Goal: Task Accomplishment & Management: Complete application form

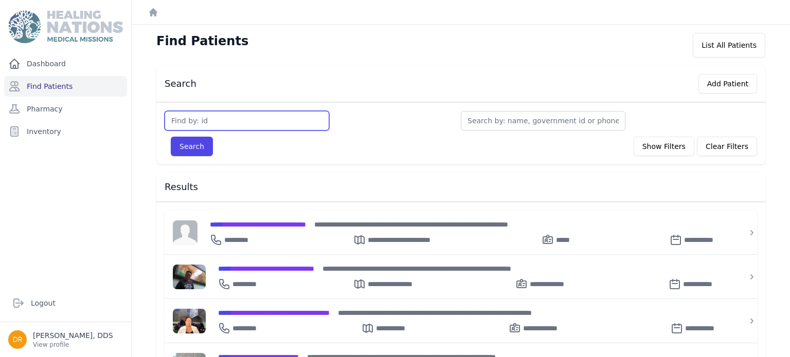
click at [195, 123] on input "text" at bounding box center [247, 121] width 165 height 20
type input "3560"
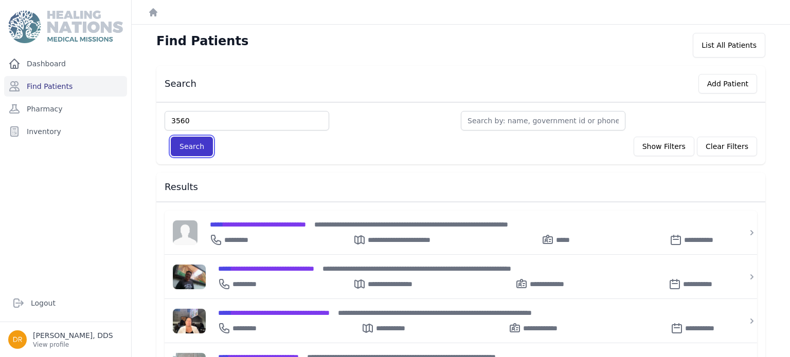
click at [192, 145] on button "Search" at bounding box center [192, 147] width 42 height 20
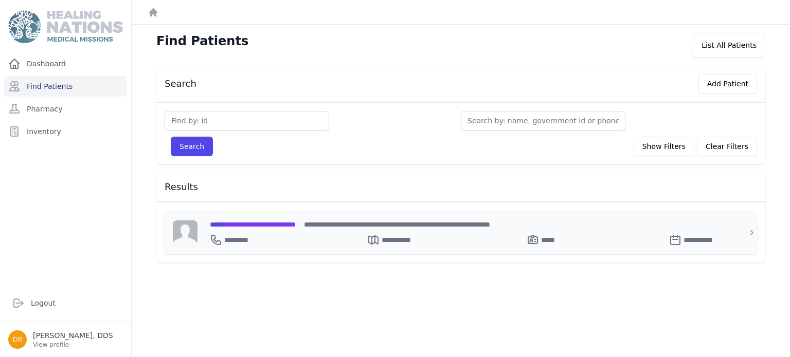
click at [269, 224] on span "**********" at bounding box center [253, 224] width 86 height 7
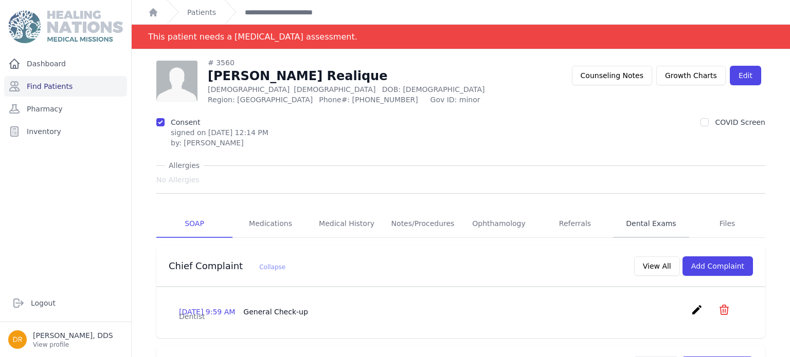
click at [651, 225] on link "Dental Exams" at bounding box center [651, 224] width 76 height 28
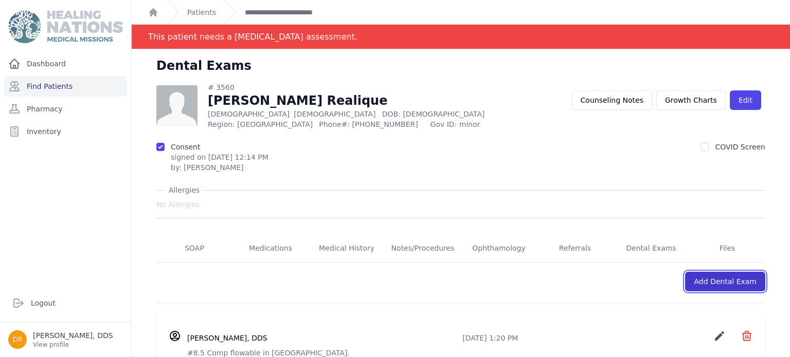
click at [730, 286] on link "Add Dental Exam" at bounding box center [725, 282] width 80 height 20
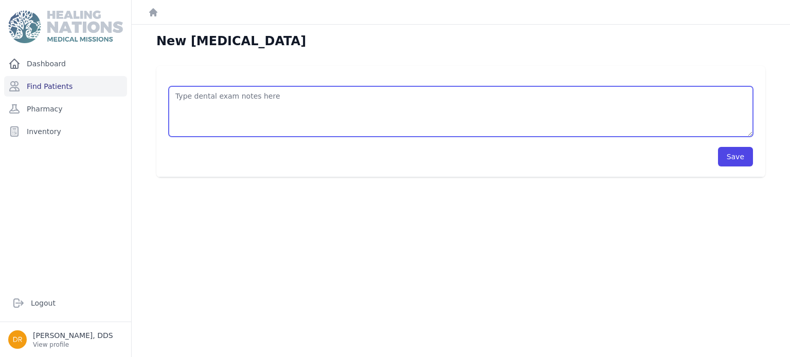
click at [560, 114] on textarea at bounding box center [461, 111] width 584 height 50
click at [306, 93] on textarea "sealant in all molars. 5.5, 5.4, 6.5, 6.4 ," at bounding box center [461, 111] width 584 height 50
click at [302, 118] on textarea "sealant in all molars. 5.5, 5.4, 6.5, 6.4 ," at bounding box center [461, 111] width 584 height 50
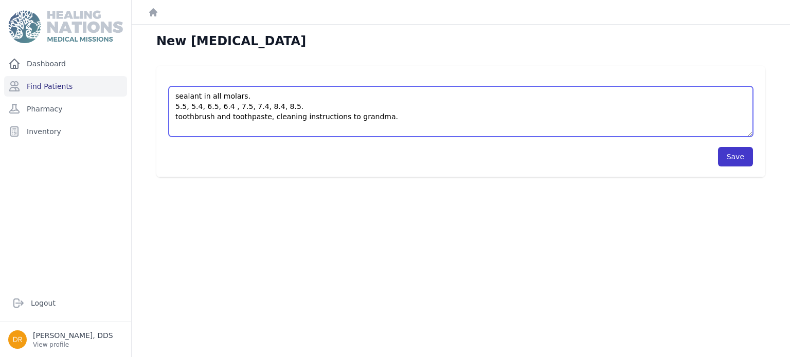
type textarea "sealant in all molars. 5.5, 5.4, 6.5, 6.4 , 7.5, 7.4, 8.4, 8.5. toothbrush and …"
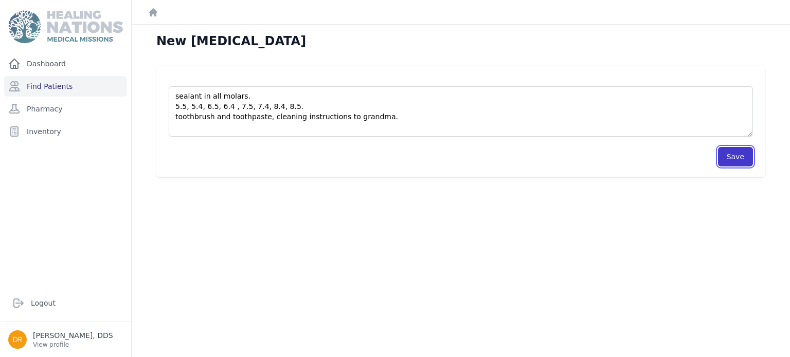
click at [747, 151] on button "Save" at bounding box center [735, 157] width 35 height 20
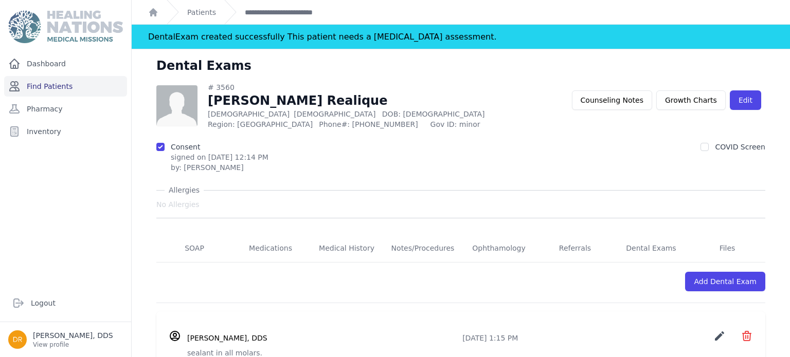
click at [51, 84] on link "Find Patients" at bounding box center [65, 86] width 123 height 21
